Goal: Obtain resource: Obtain resource

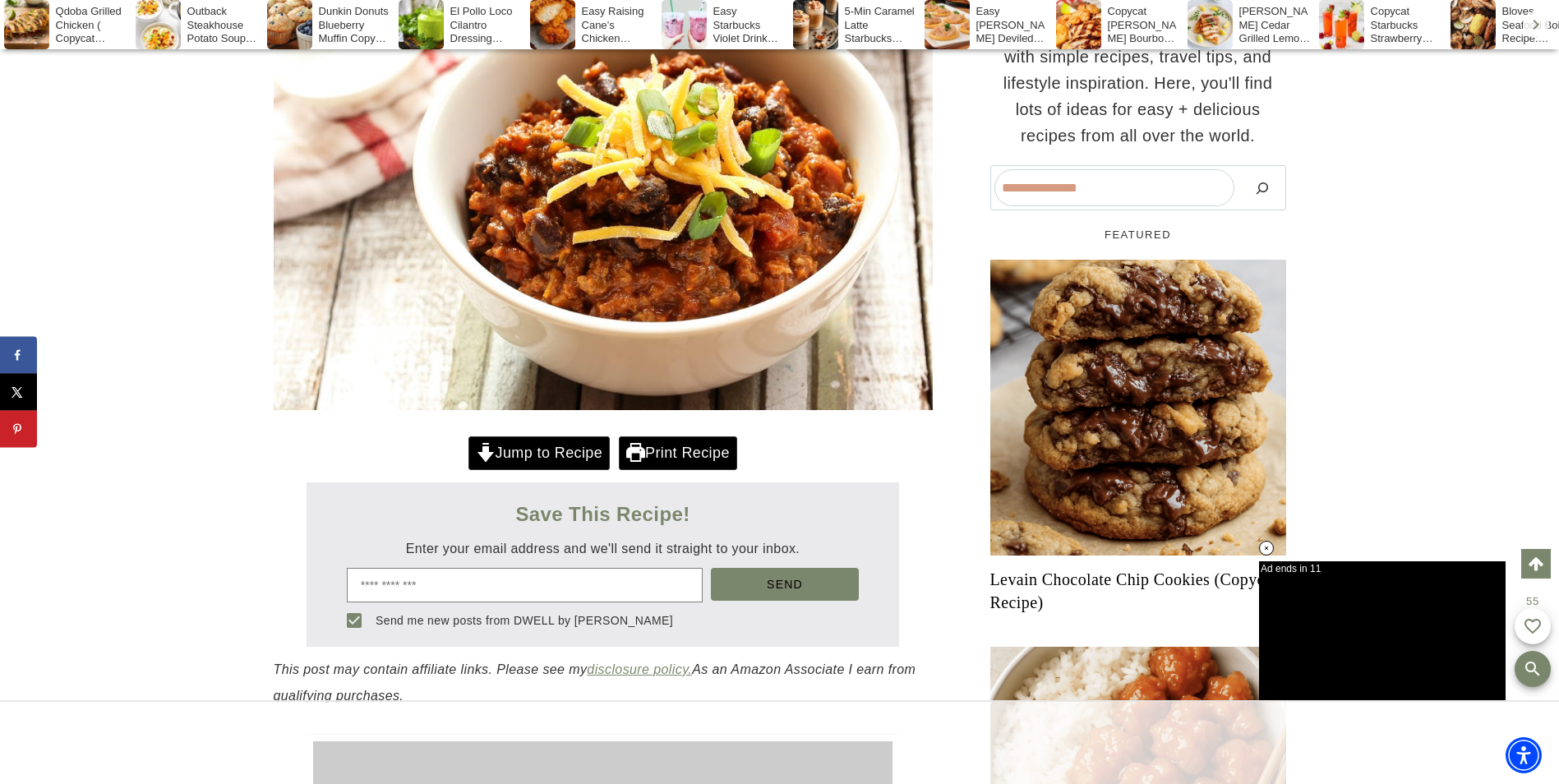
scroll to position [561, 0]
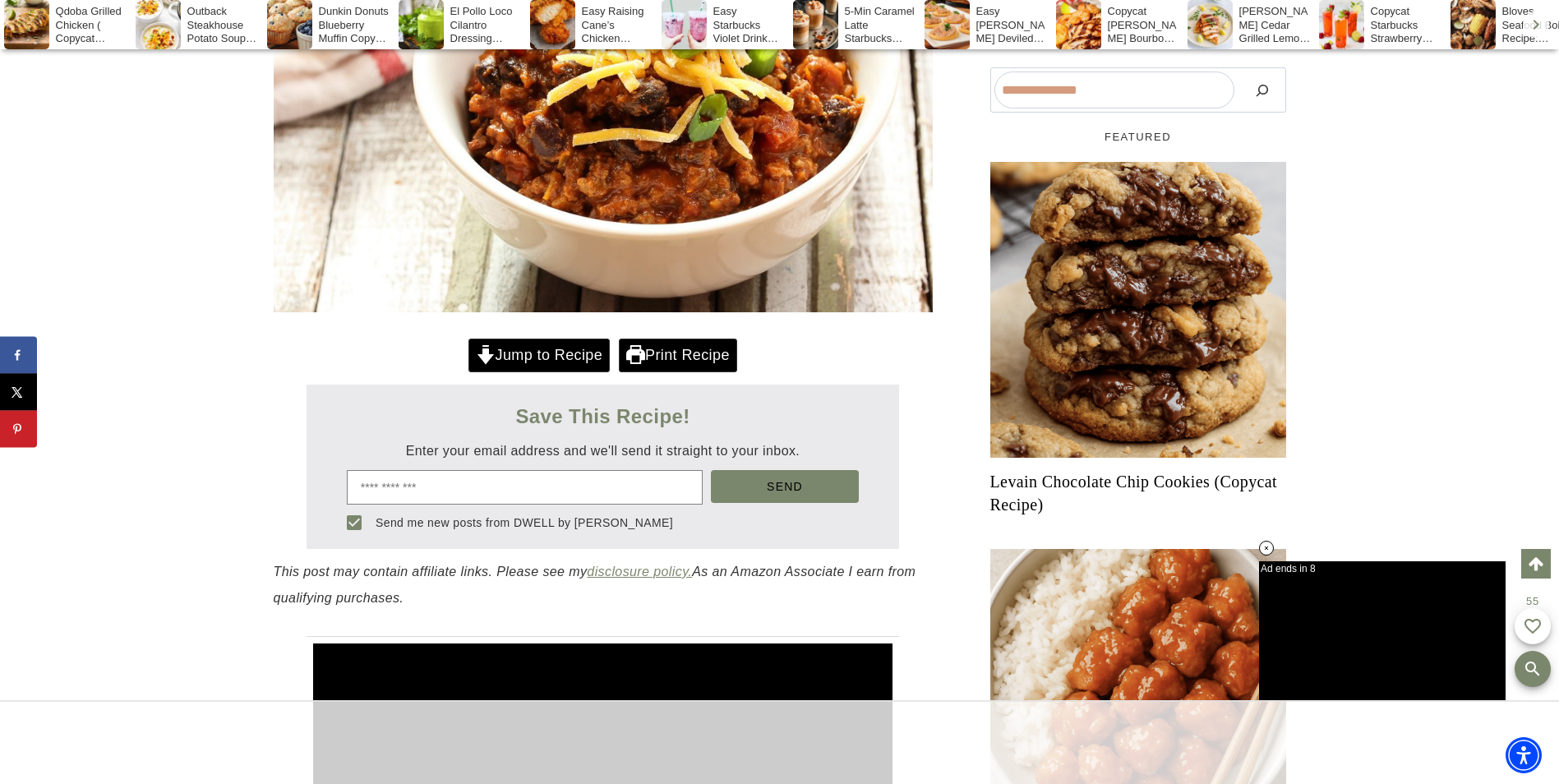
click at [1144, 474] on link "Levain Chocolate Chip Cookies (Copycat Recipe)" at bounding box center [1138, 492] width 296 height 46
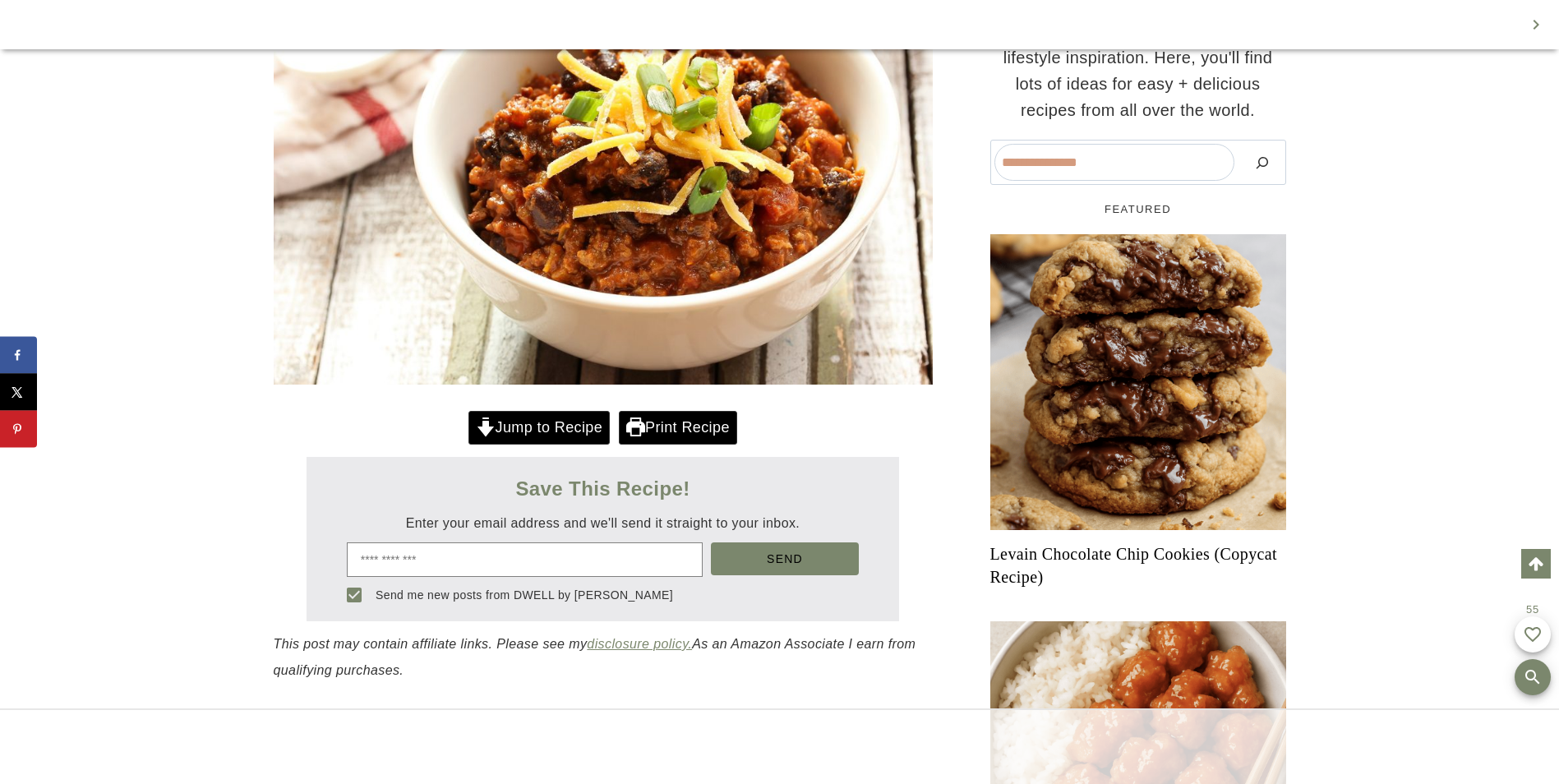
scroll to position [561, 0]
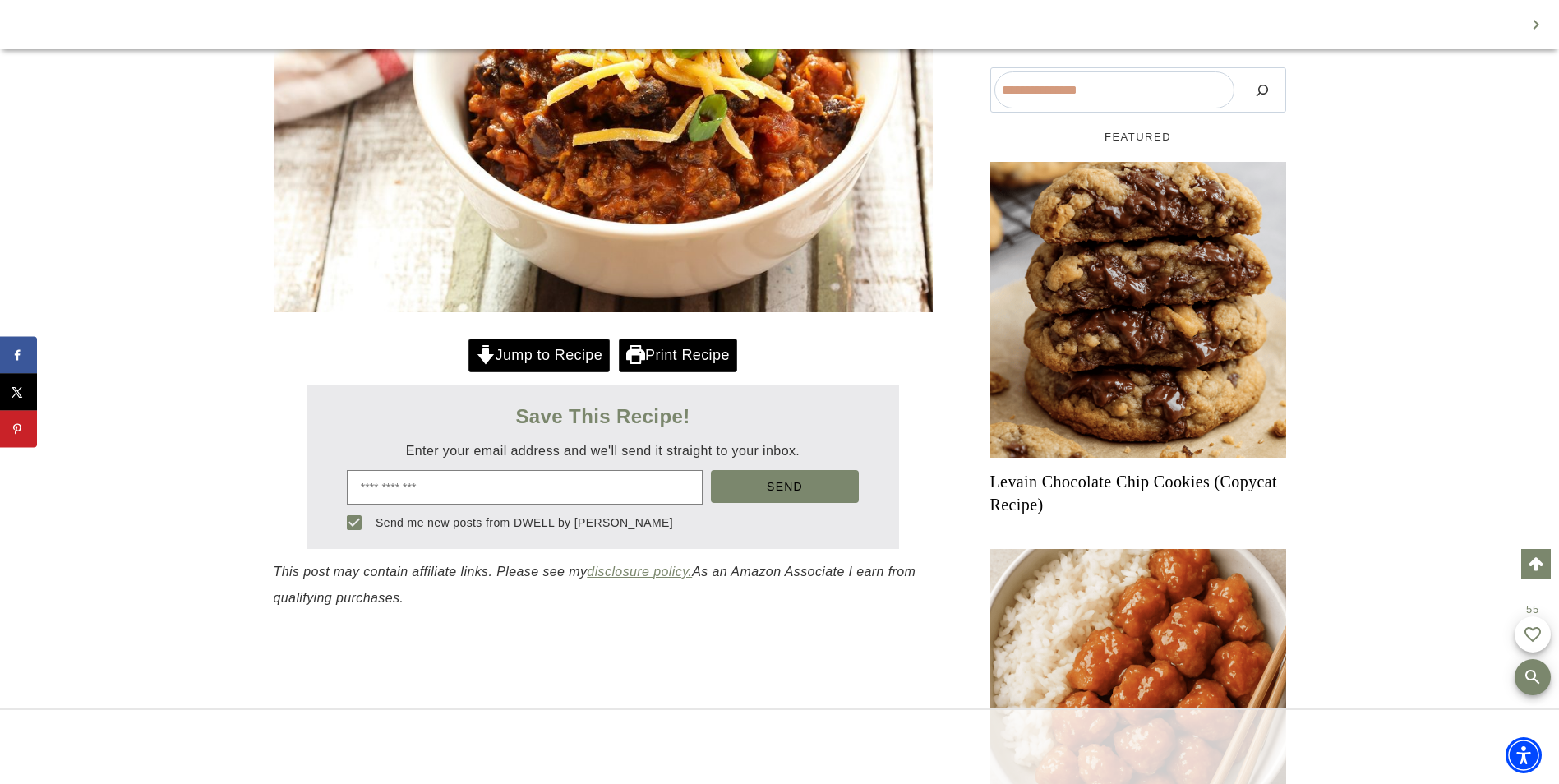
click at [666, 361] on link "Print Recipe" at bounding box center [677, 355] width 118 height 34
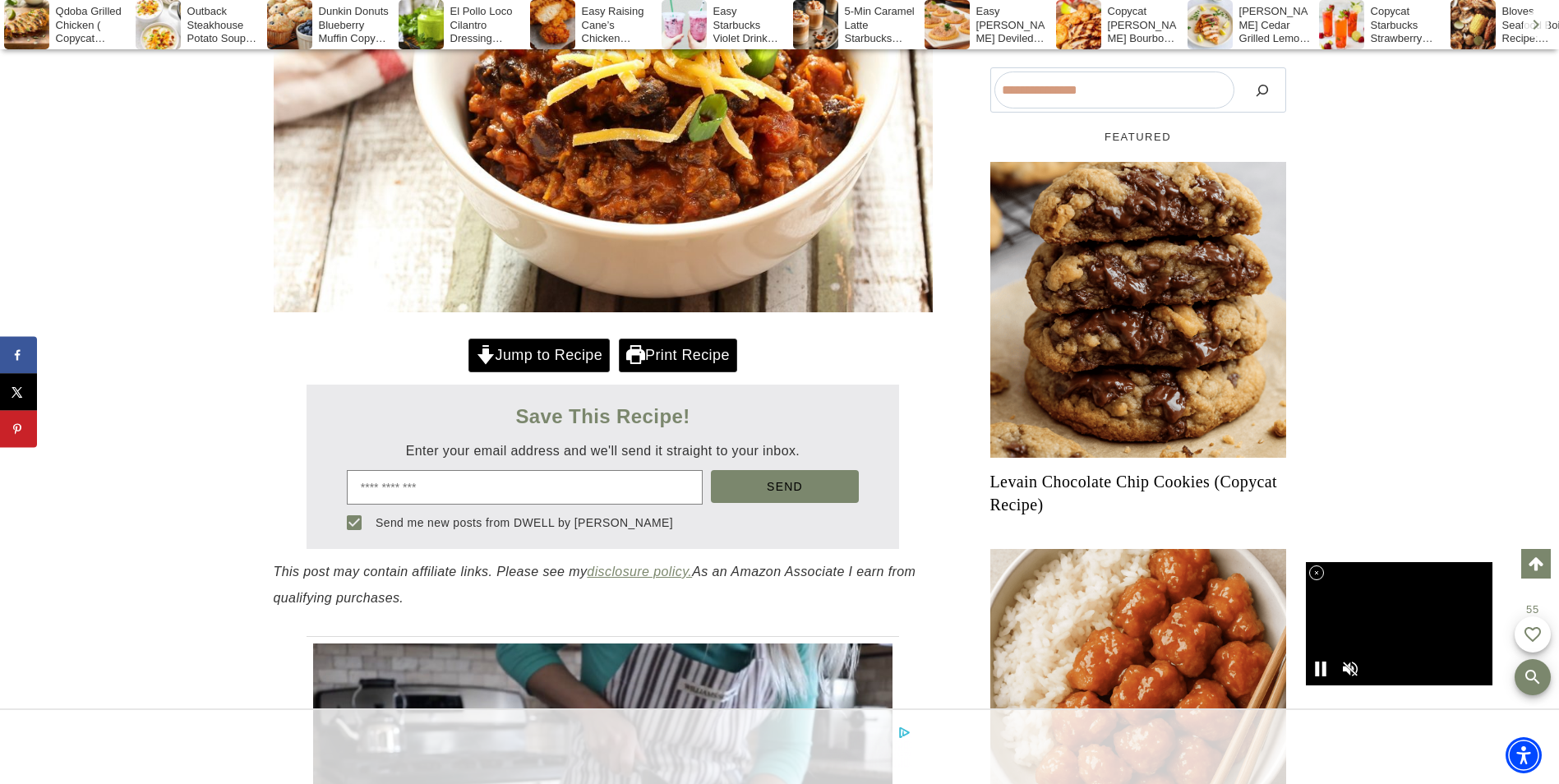
scroll to position [0, 0]
